Goal: Task Accomplishment & Management: Use online tool/utility

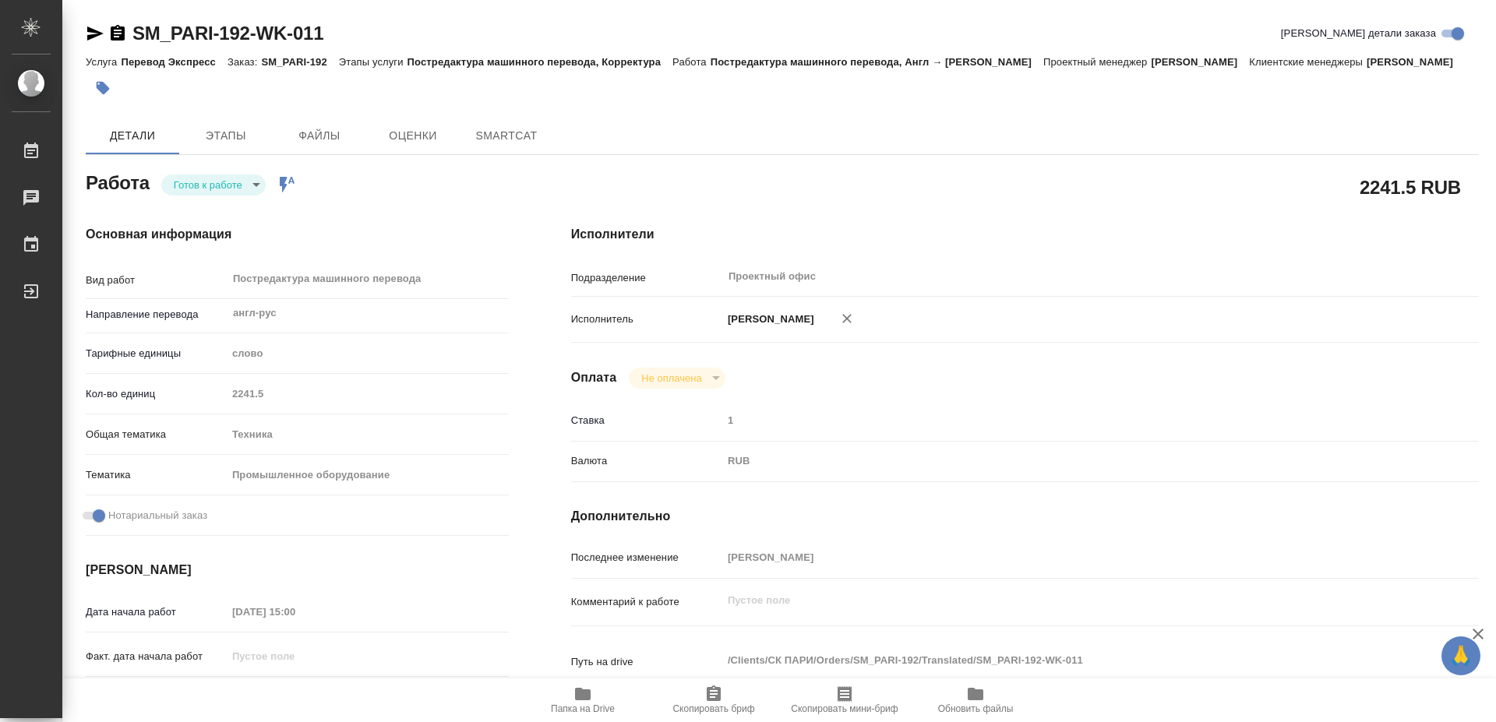
type textarea "x"
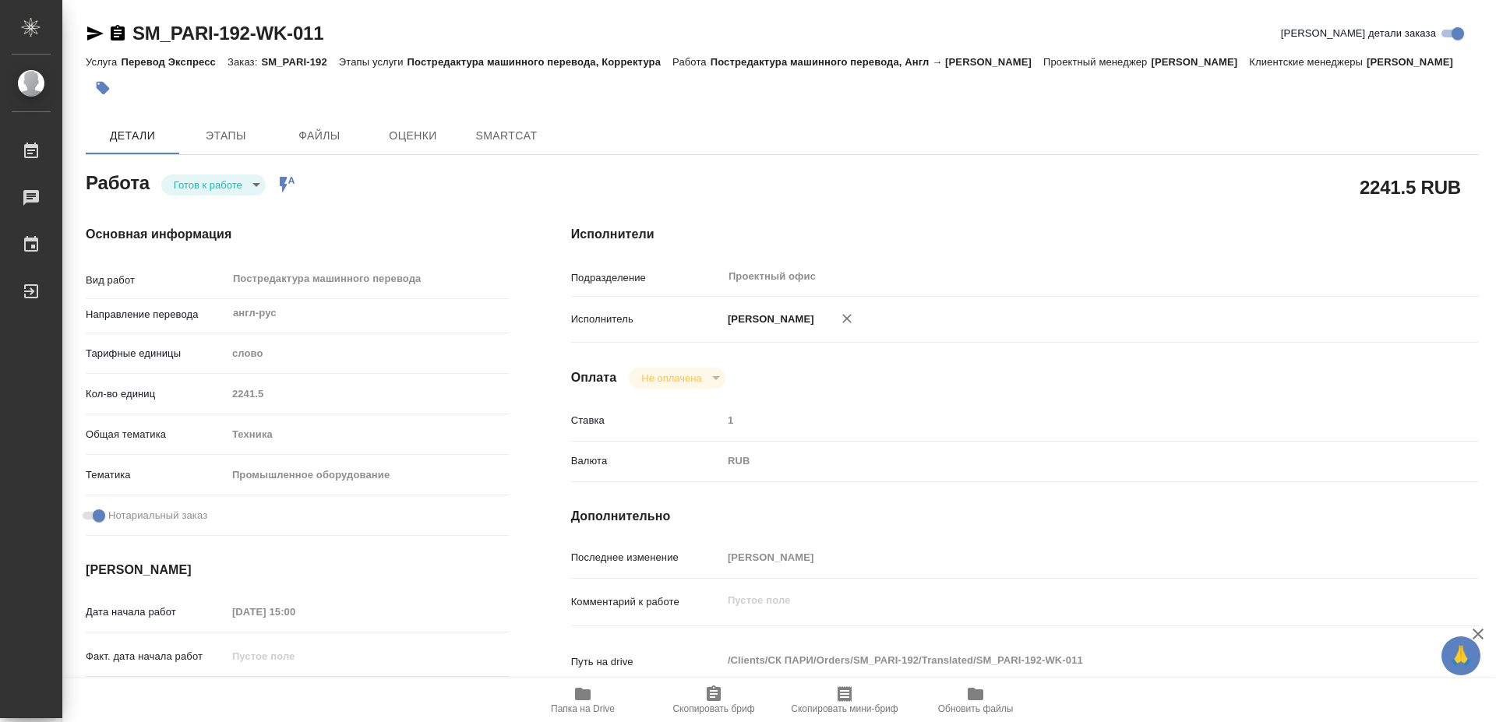
type textarea "x"
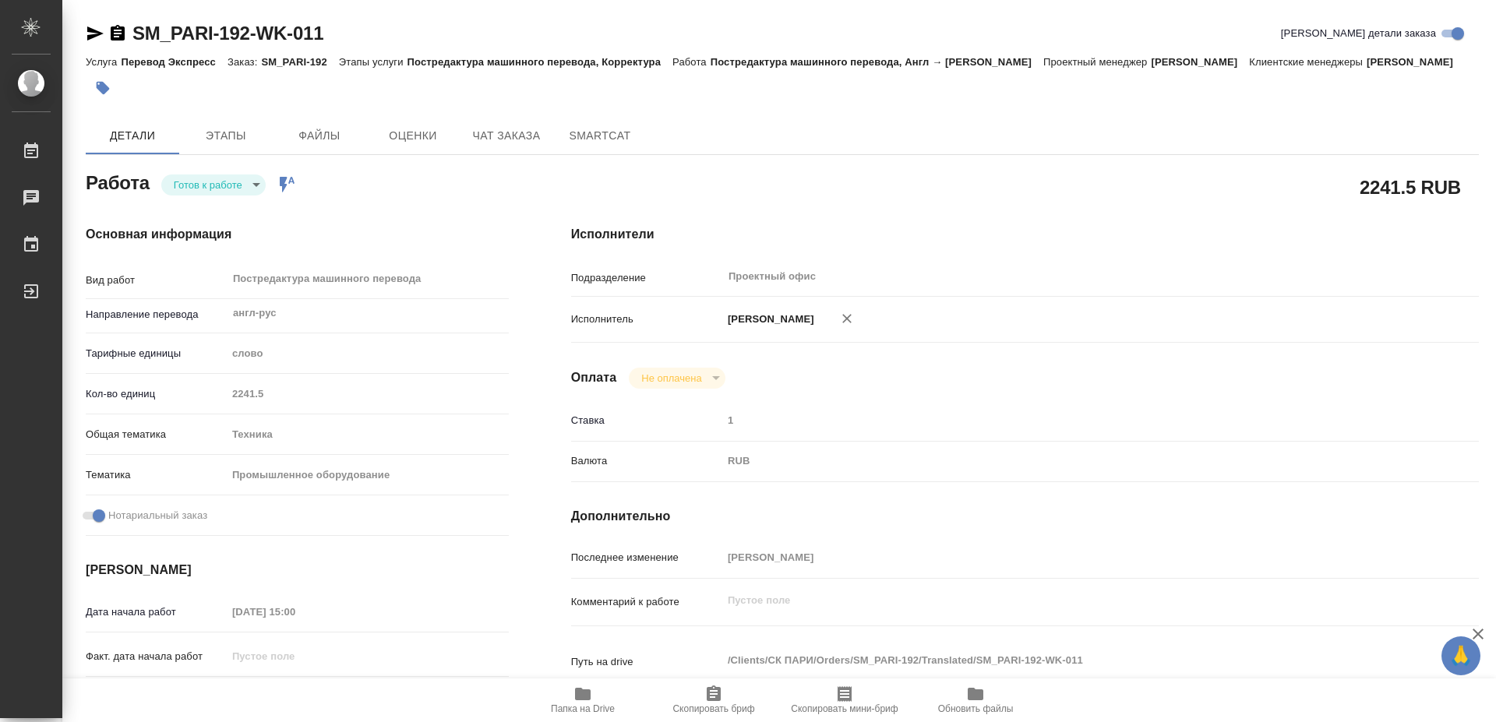
type textarea "x"
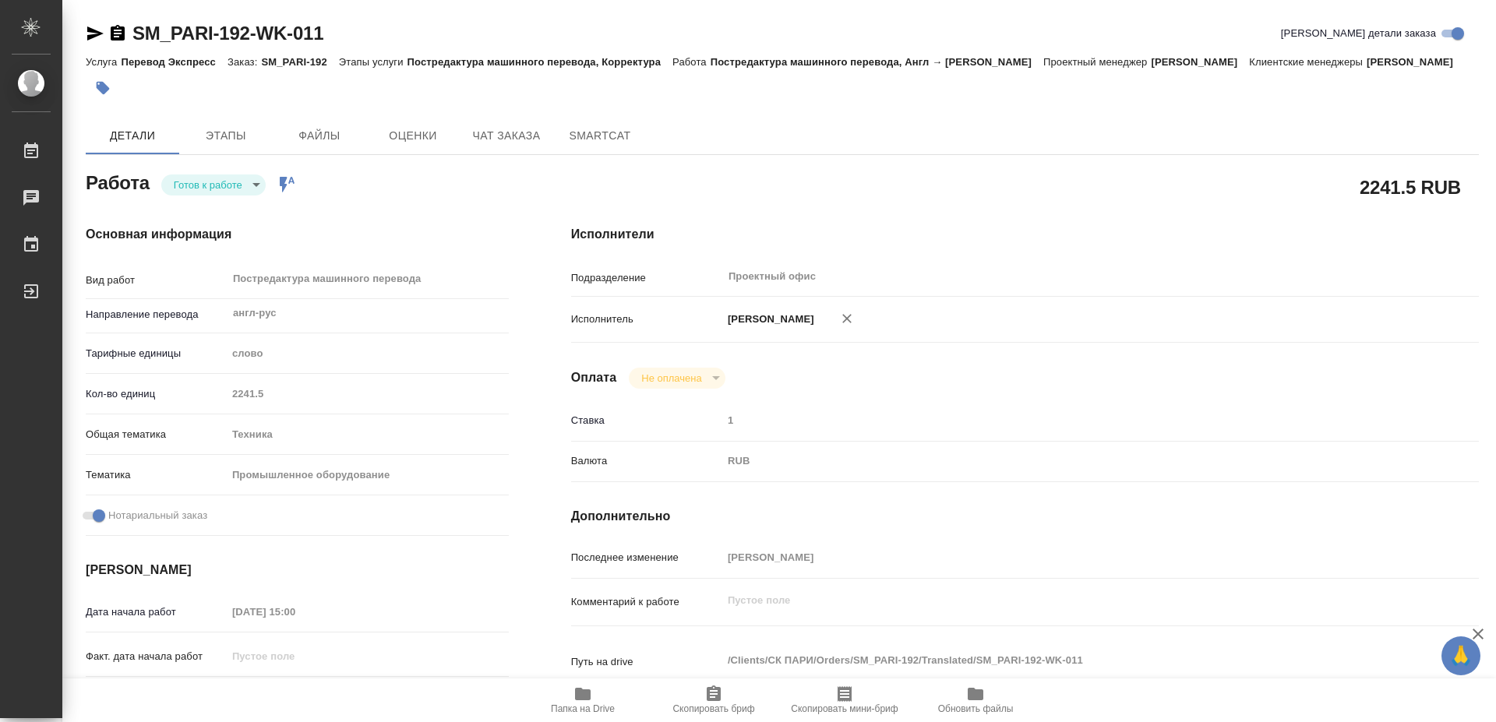
type textarea "x"
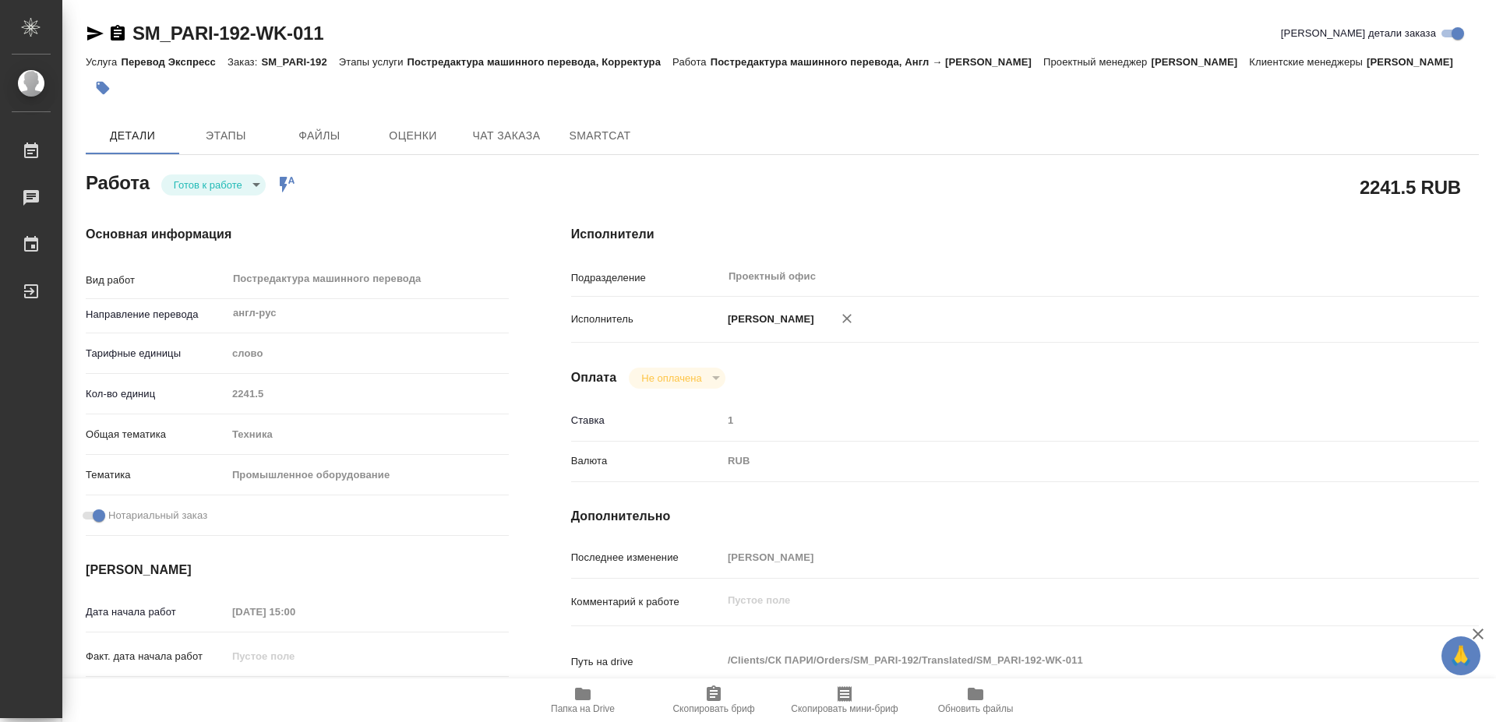
click at [710, 688] on icon "button" at bounding box center [714, 694] width 14 height 16
